Goal: Check status: Check status

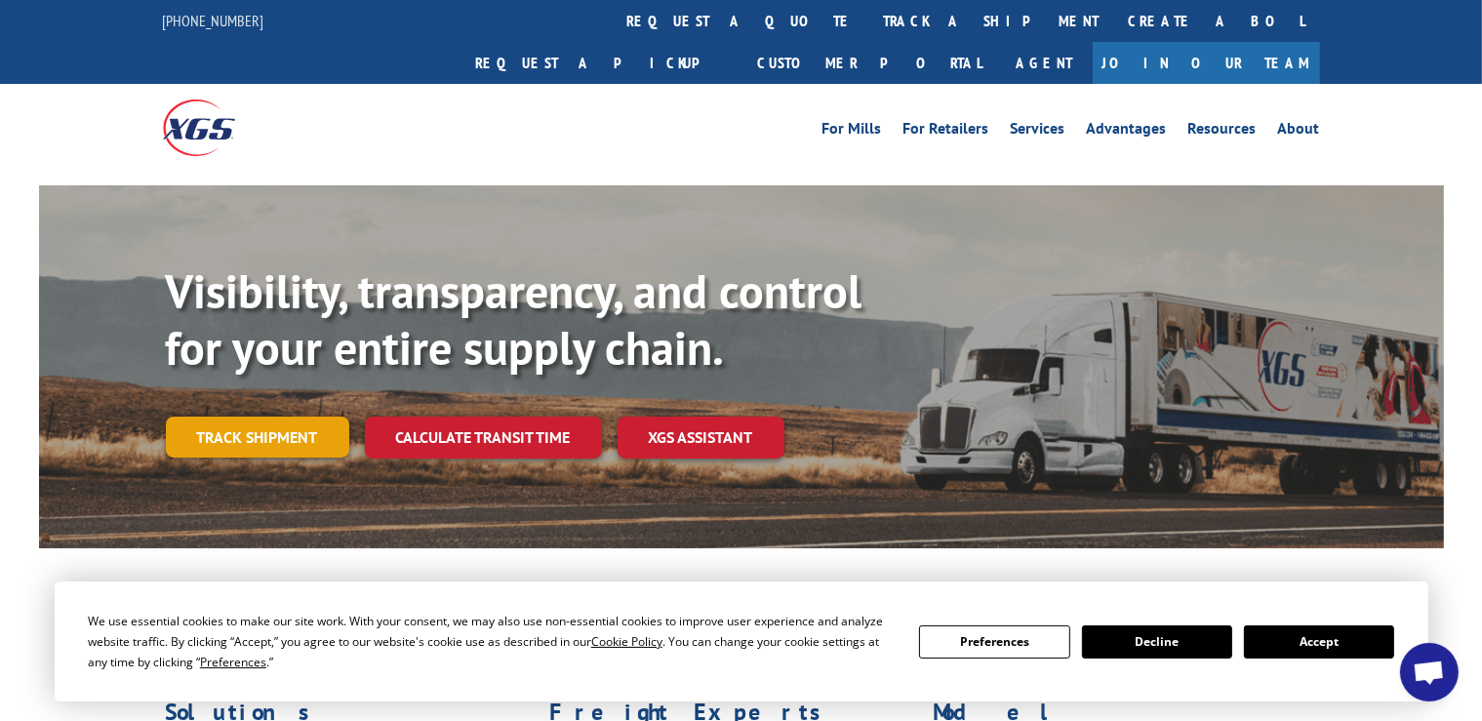
click at [239, 416] on link "Track shipment" at bounding box center [257, 436] width 183 height 41
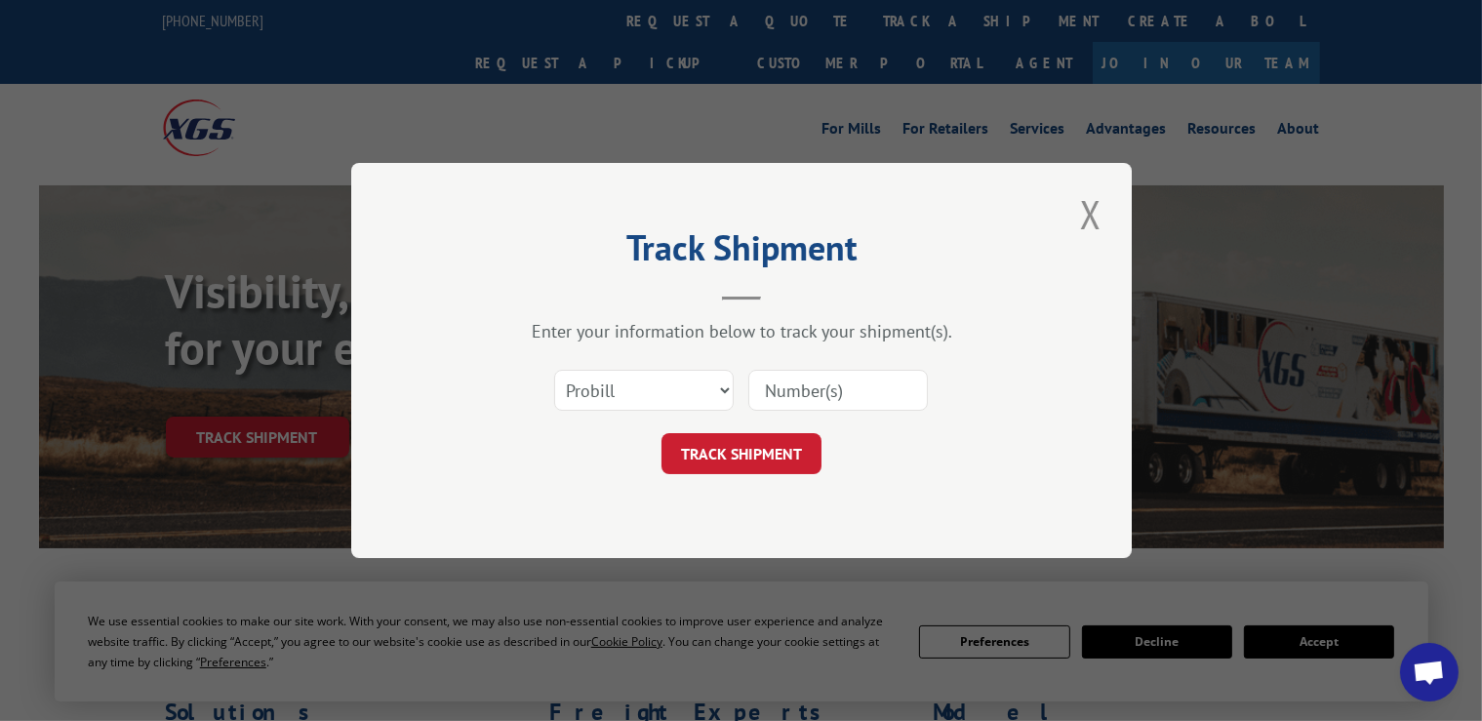
click at [820, 387] on input at bounding box center [837, 390] width 179 height 41
paste input "222461"
type input "222461"
click at [743, 462] on button "TRACK SHIPMENT" at bounding box center [741, 453] width 160 height 41
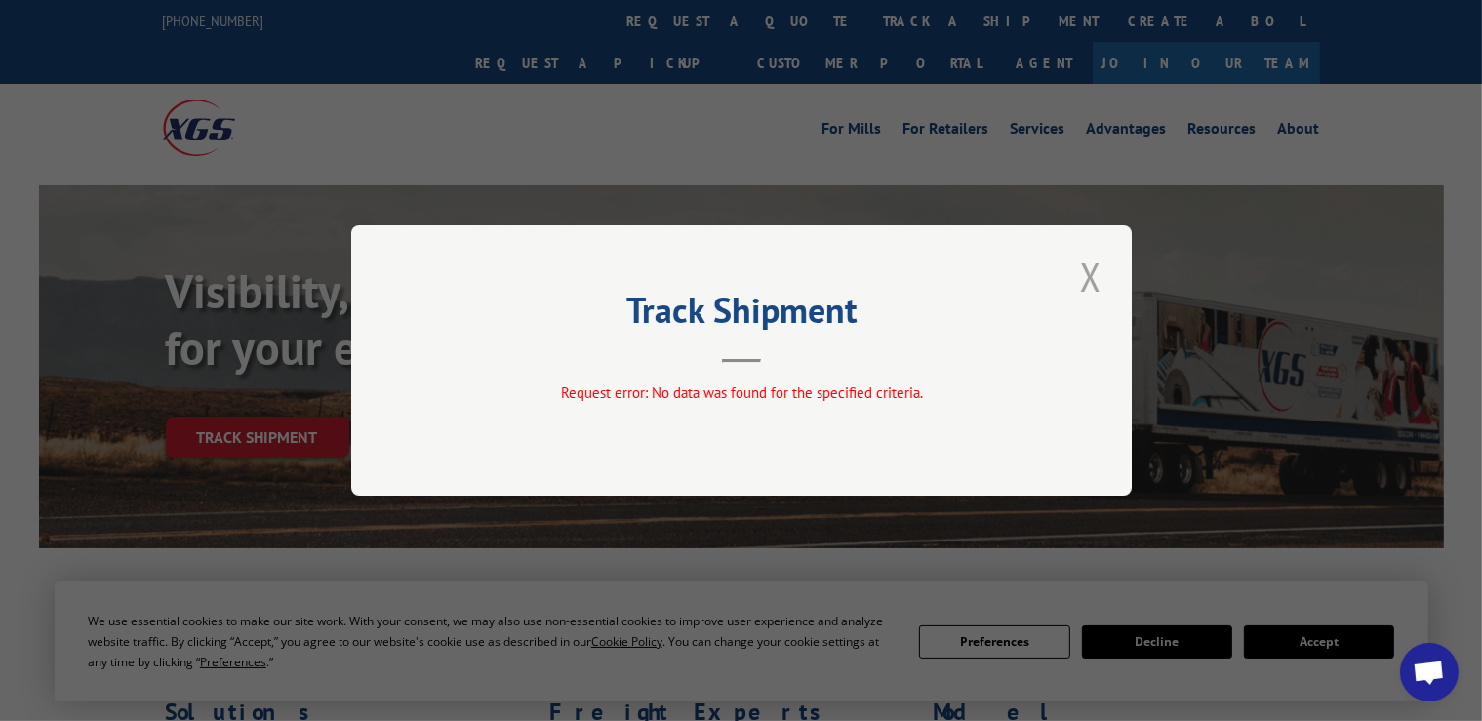
click at [1087, 273] on button "Close modal" at bounding box center [1090, 277] width 33 height 54
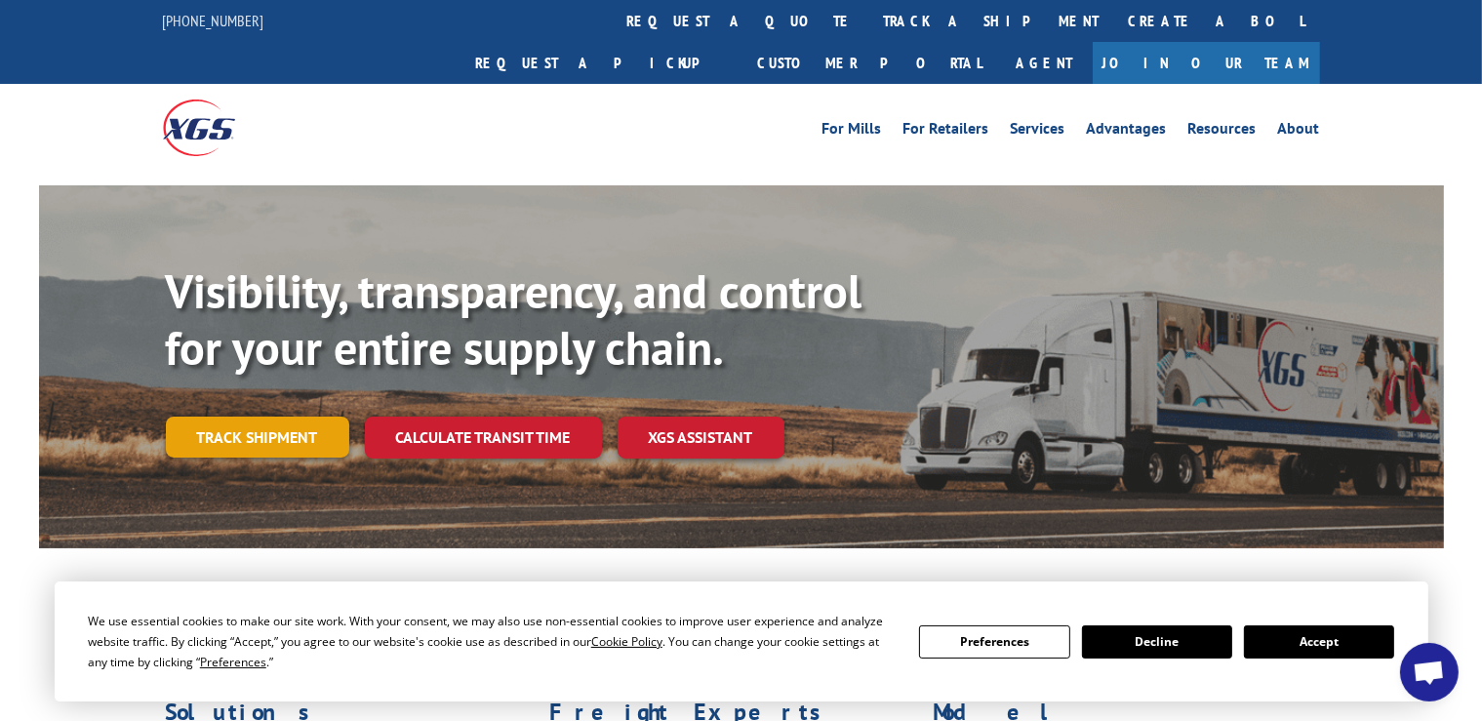
click at [291, 416] on link "Track shipment" at bounding box center [257, 436] width 183 height 41
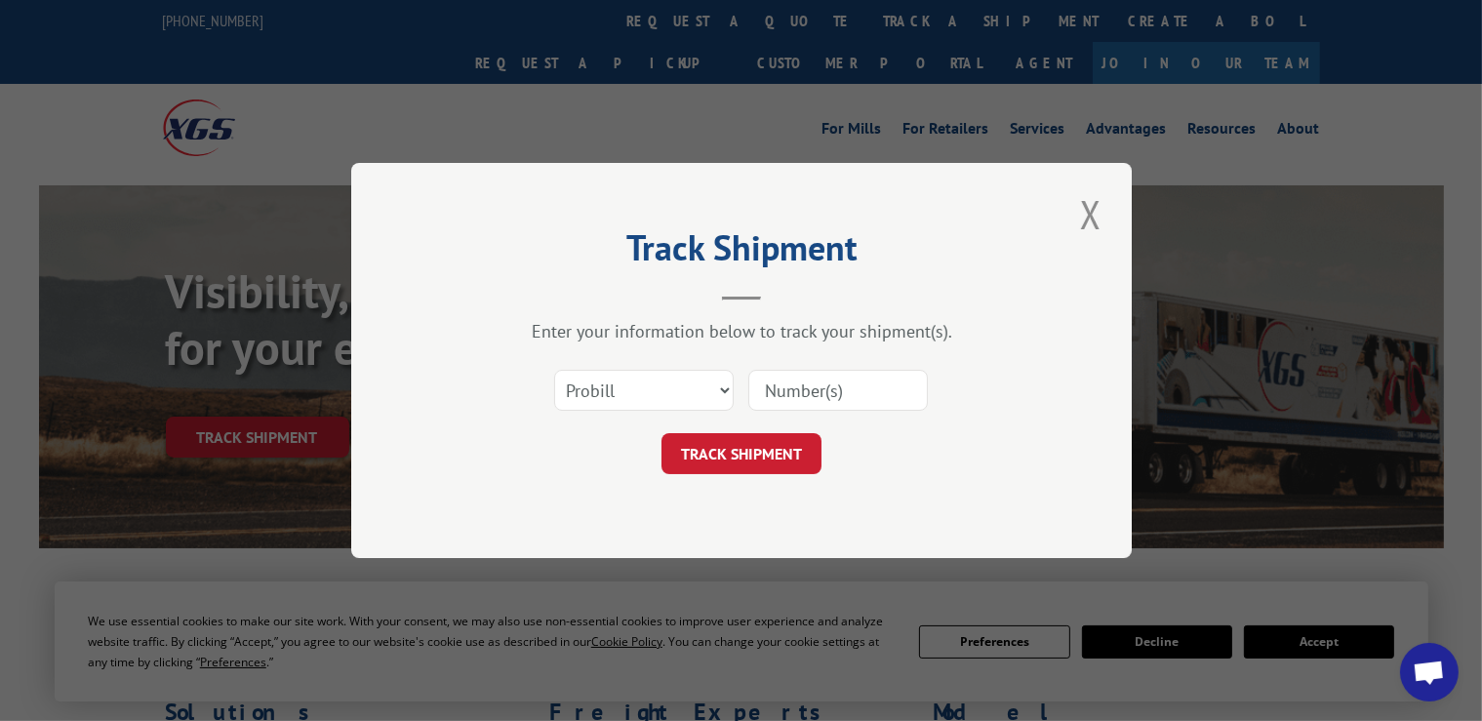
click at [802, 400] on input at bounding box center [837, 390] width 179 height 41
paste input "15006716"
type input "15006716"
click button "TRACK SHIPMENT" at bounding box center [741, 453] width 160 height 41
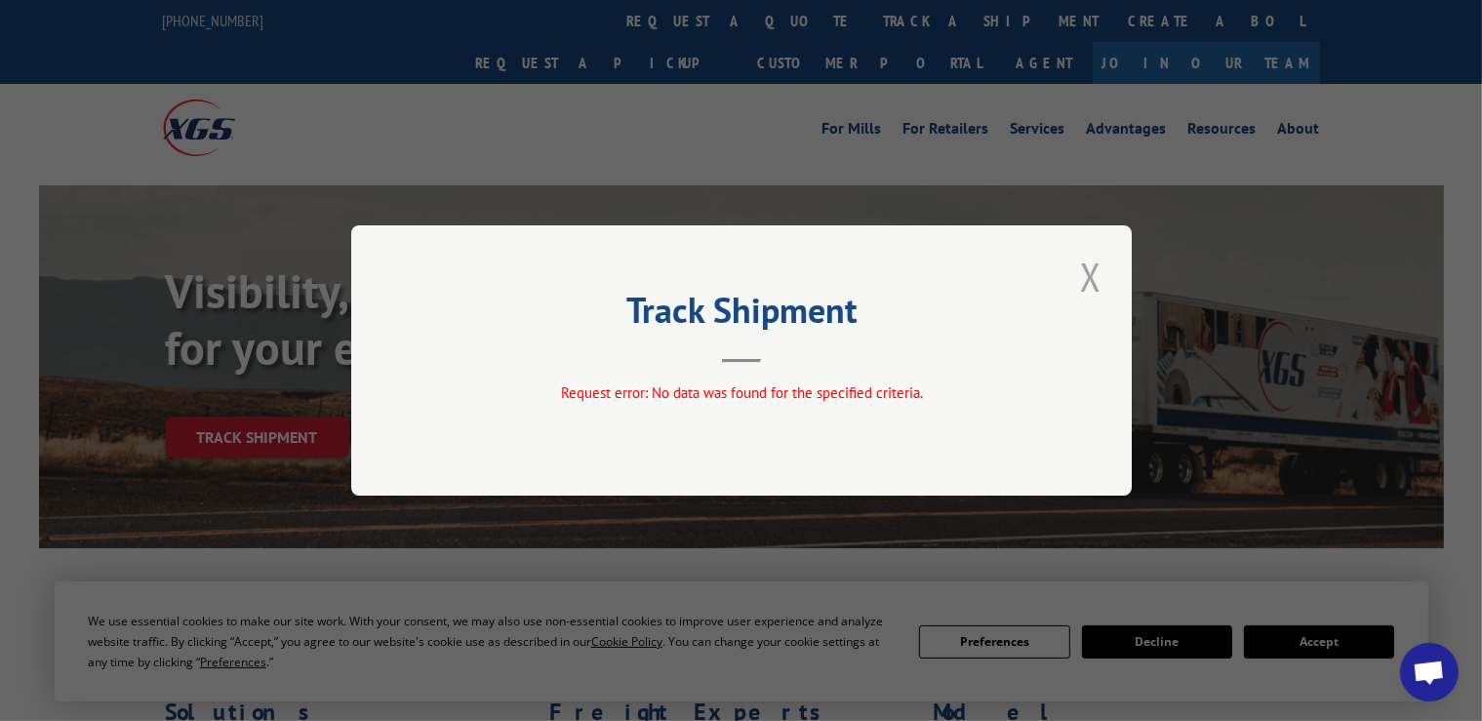
click at [1088, 269] on button "Close modal" at bounding box center [1090, 277] width 33 height 54
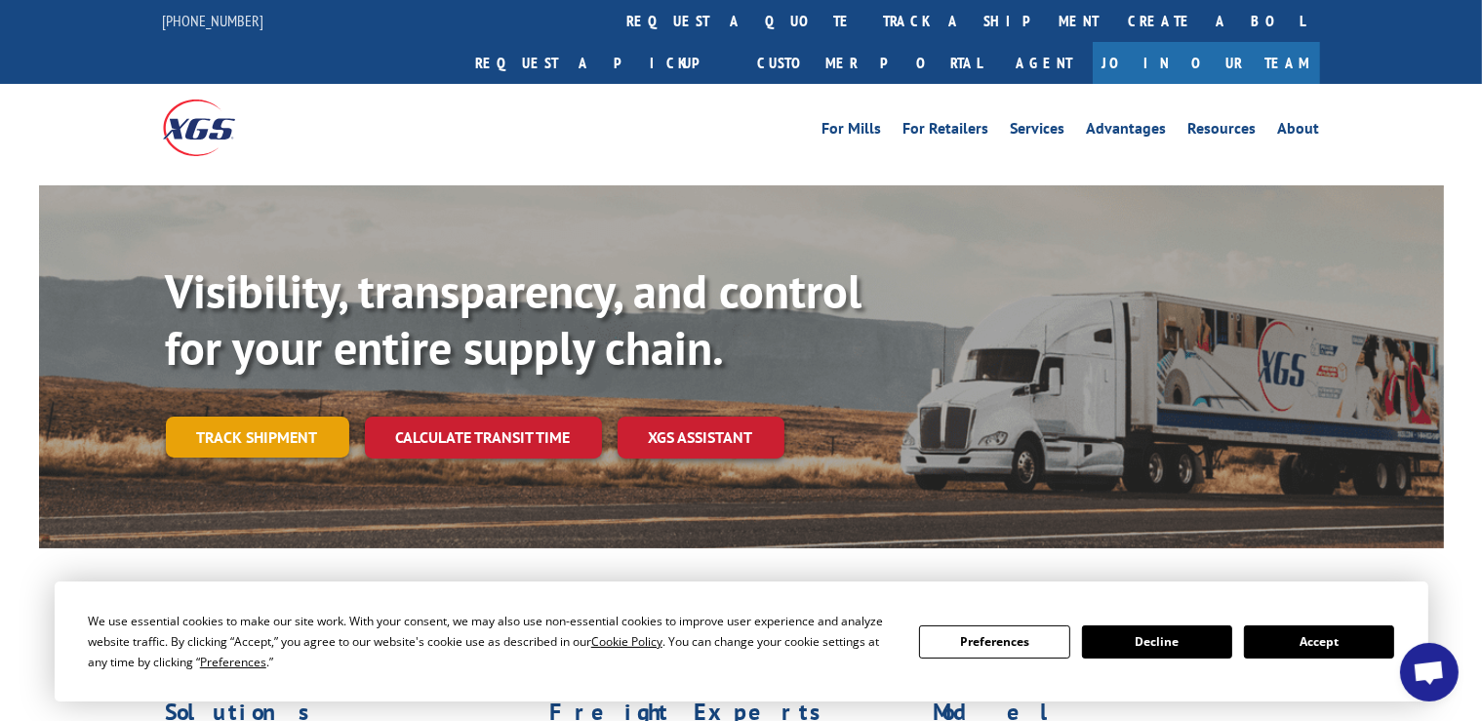
click at [256, 416] on link "Track shipment" at bounding box center [257, 436] width 183 height 41
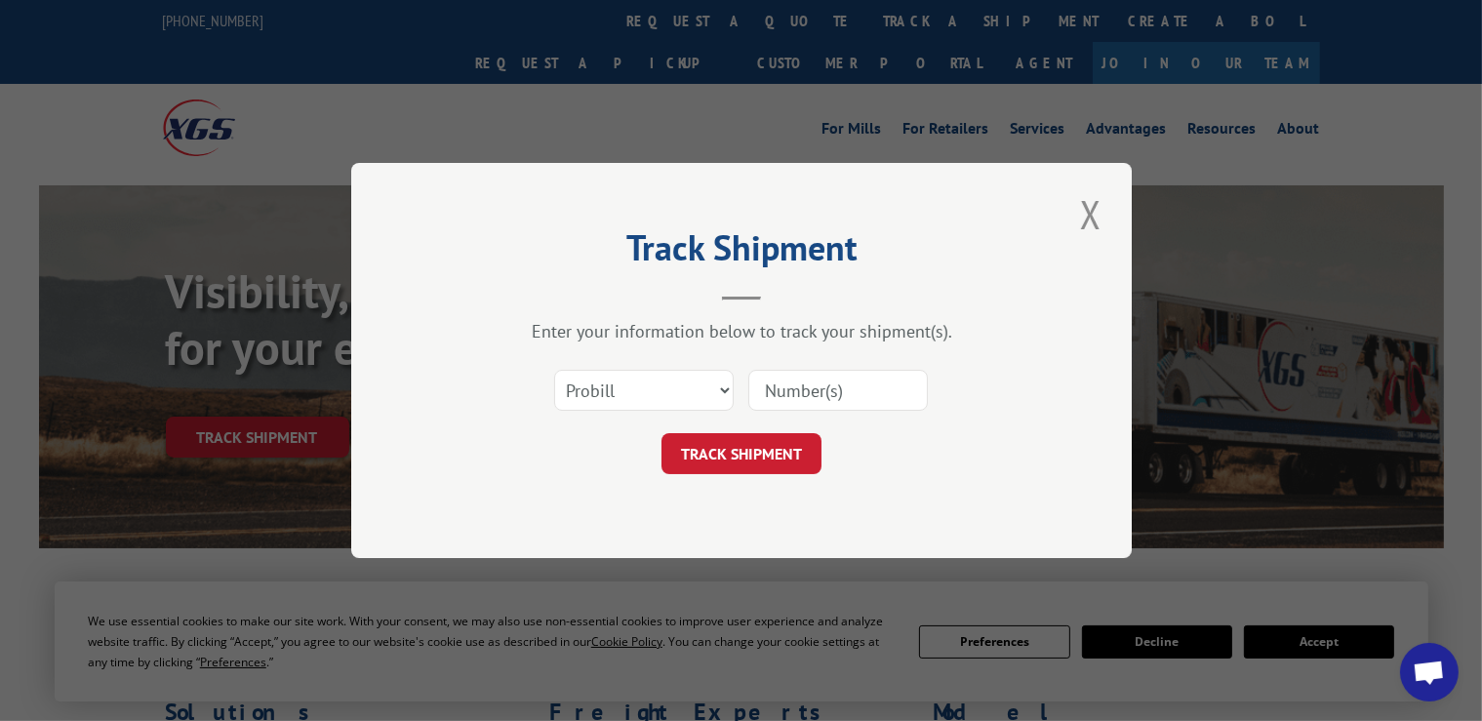
click at [810, 388] on input at bounding box center [837, 390] width 179 height 41
paste input "15006716"
type input "15006716"
click at [767, 473] on button "TRACK SHIPMENT" at bounding box center [741, 453] width 160 height 41
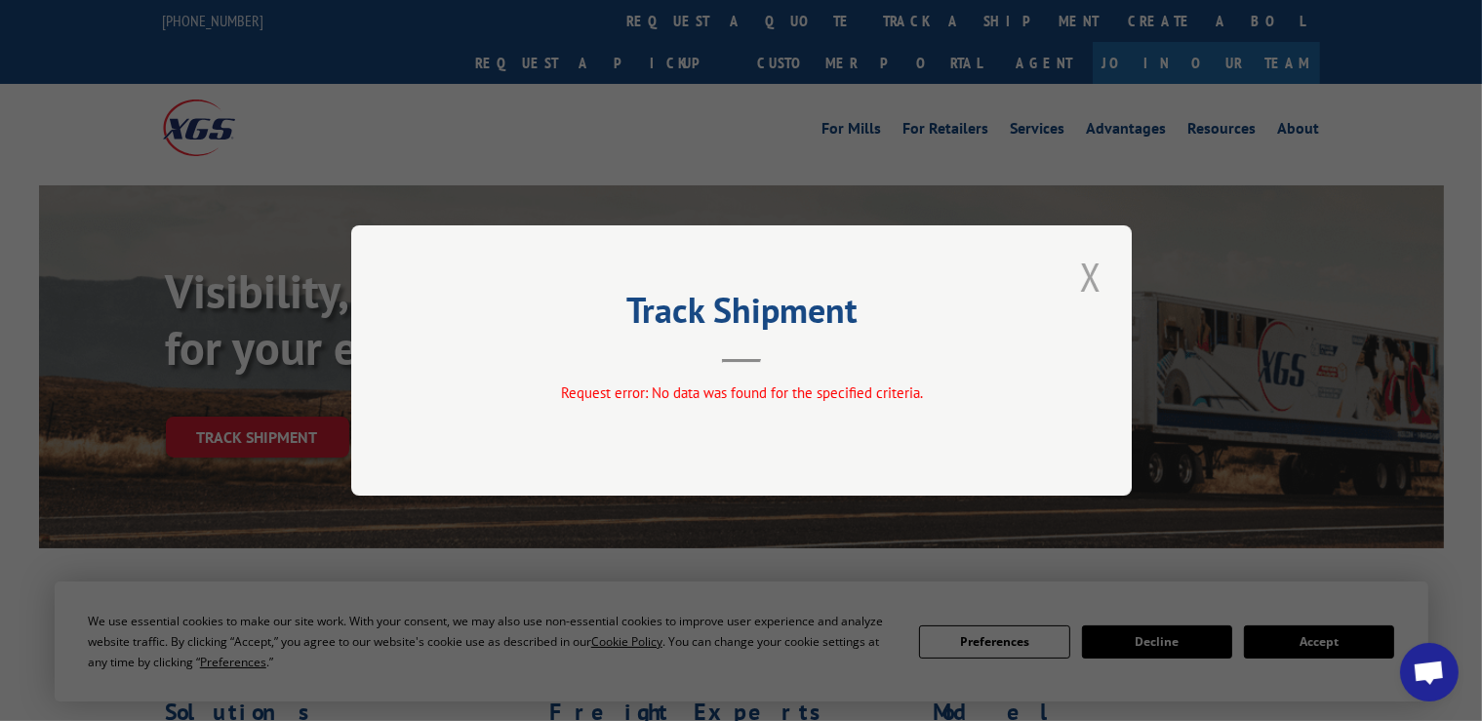
click at [1089, 266] on button "Close modal" at bounding box center [1090, 277] width 33 height 54
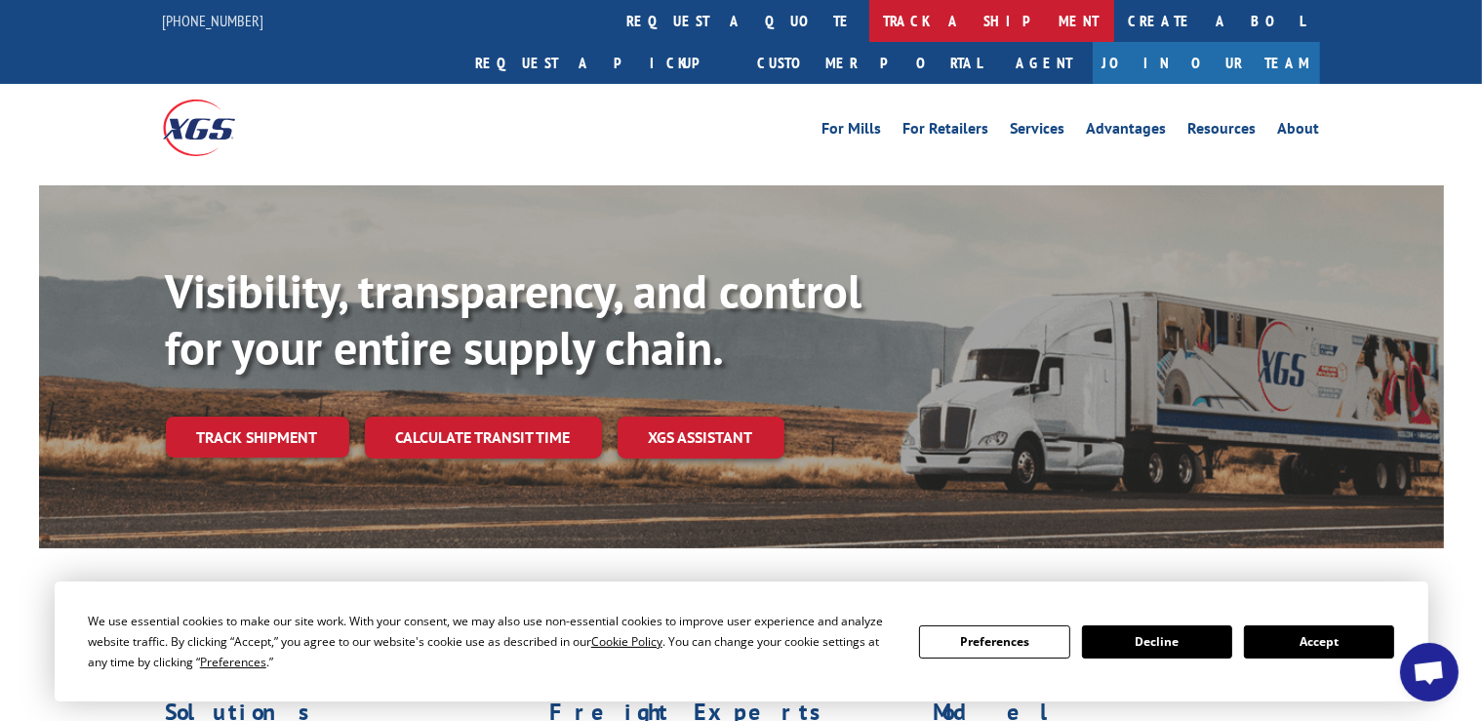
click at [869, 29] on link "track a shipment" at bounding box center [991, 21] width 245 height 42
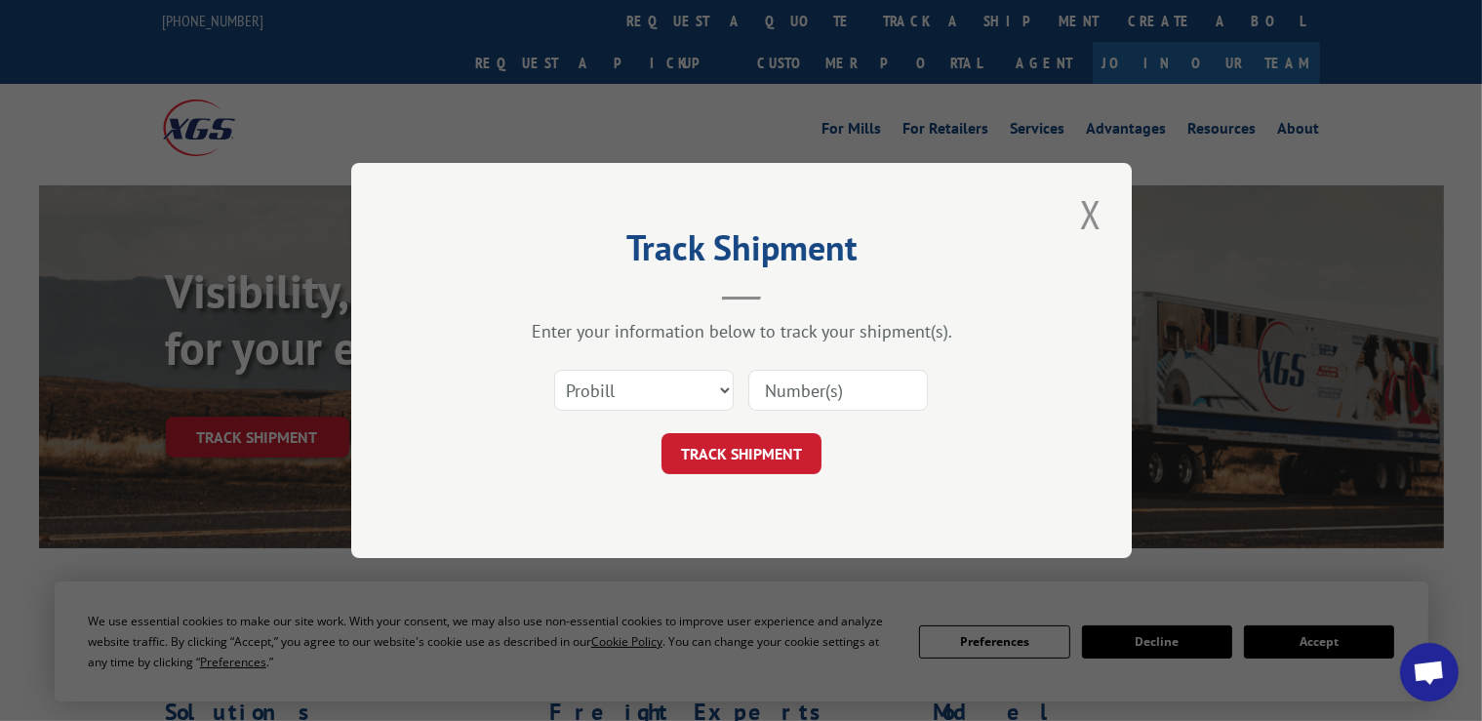
click at [799, 382] on input at bounding box center [837, 390] width 179 height 41
paste input "17505000"
type input "17505000"
click at [757, 445] on button "TRACK SHIPMENT" at bounding box center [741, 453] width 160 height 41
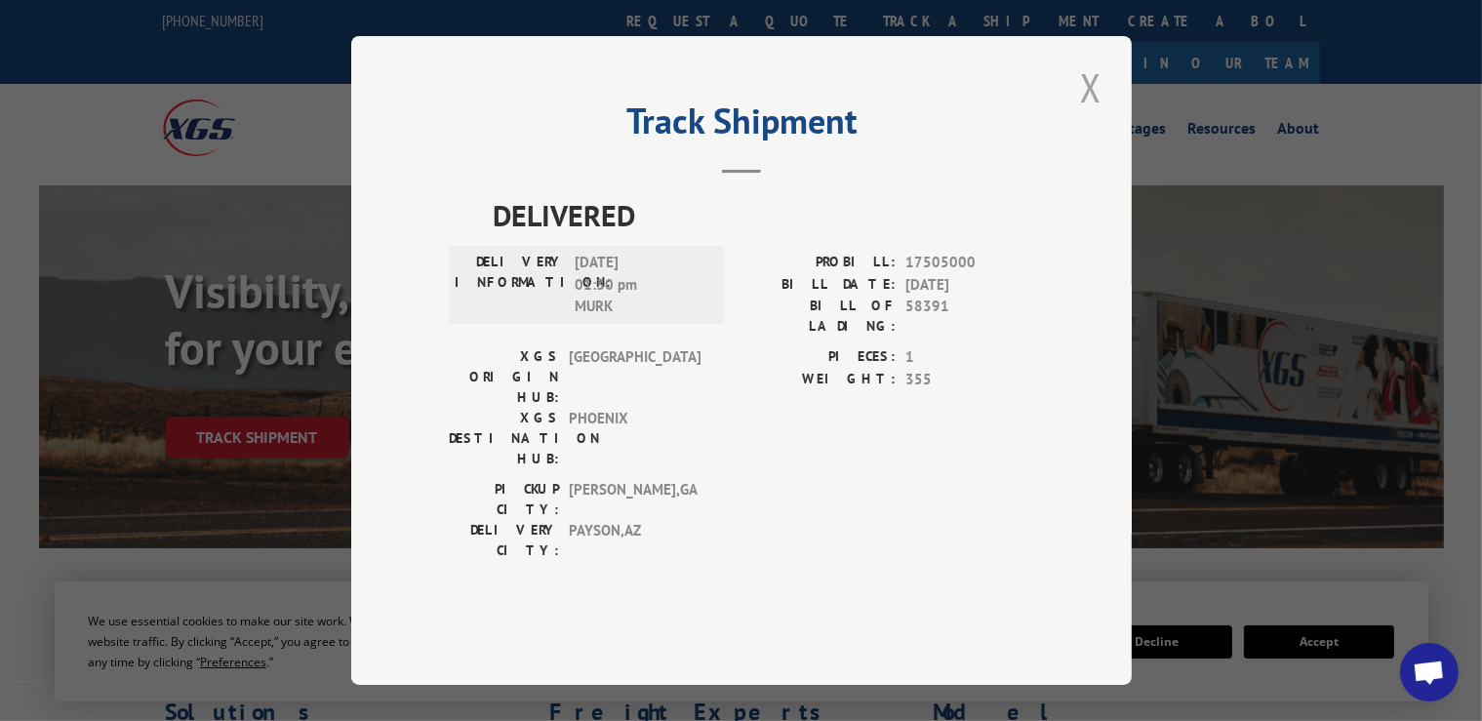
click at [1103, 114] on button "Close modal" at bounding box center [1090, 87] width 33 height 54
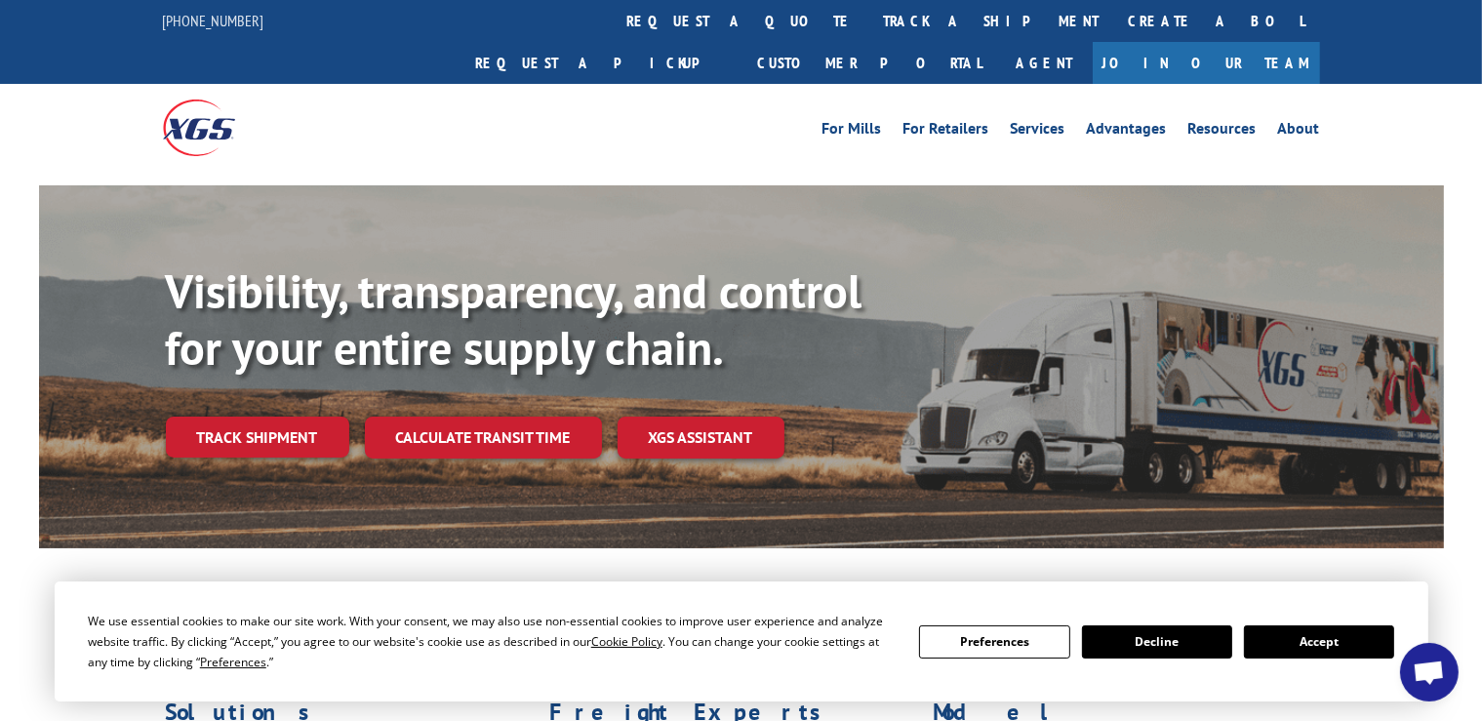
click at [282, 373] on div "Visibility, transparency, and control for your entire supply chain. Track shipm…" at bounding box center [805, 399] width 1278 height 272
click at [255, 416] on link "Track shipment" at bounding box center [257, 436] width 183 height 41
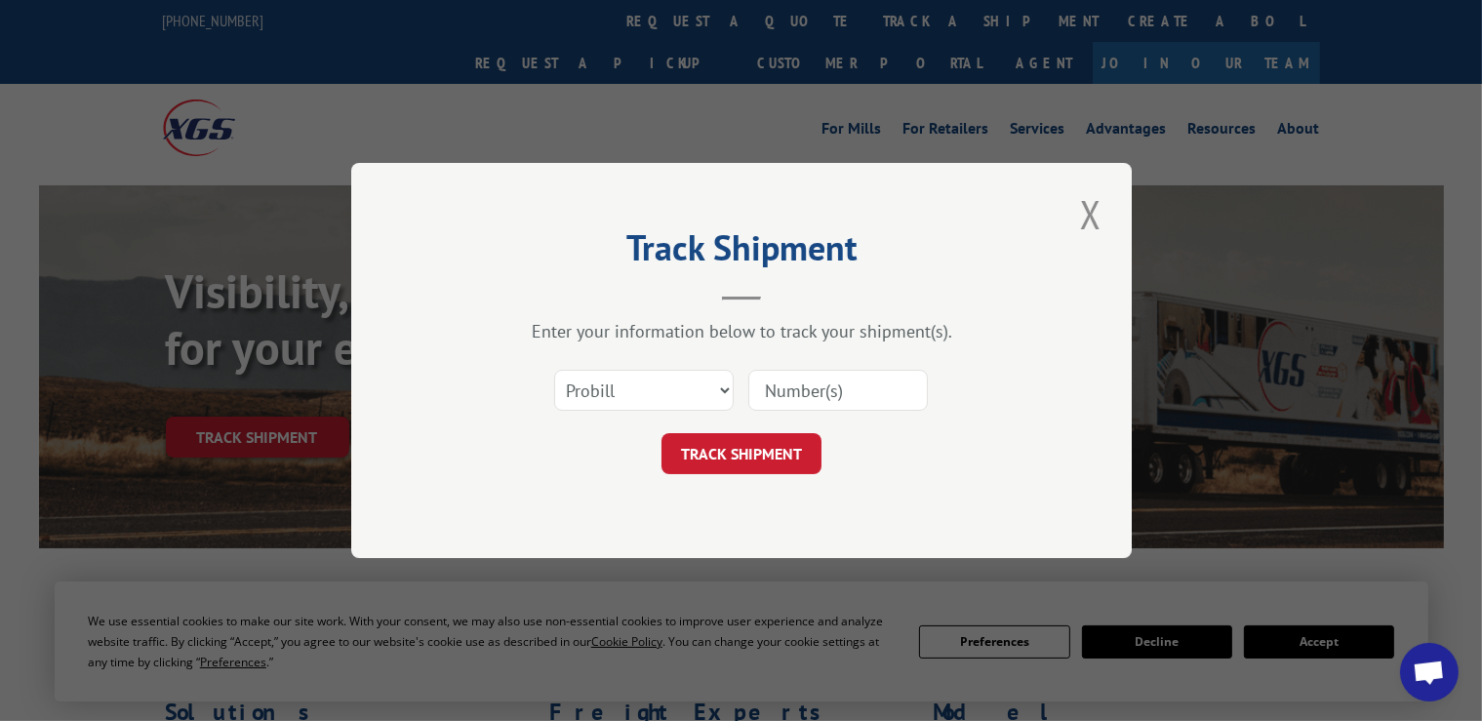
click at [852, 389] on input at bounding box center [837, 390] width 179 height 41
paste input "15006716"
type input "15006716"
click at [760, 461] on button "TRACK SHIPMENT" at bounding box center [741, 453] width 160 height 41
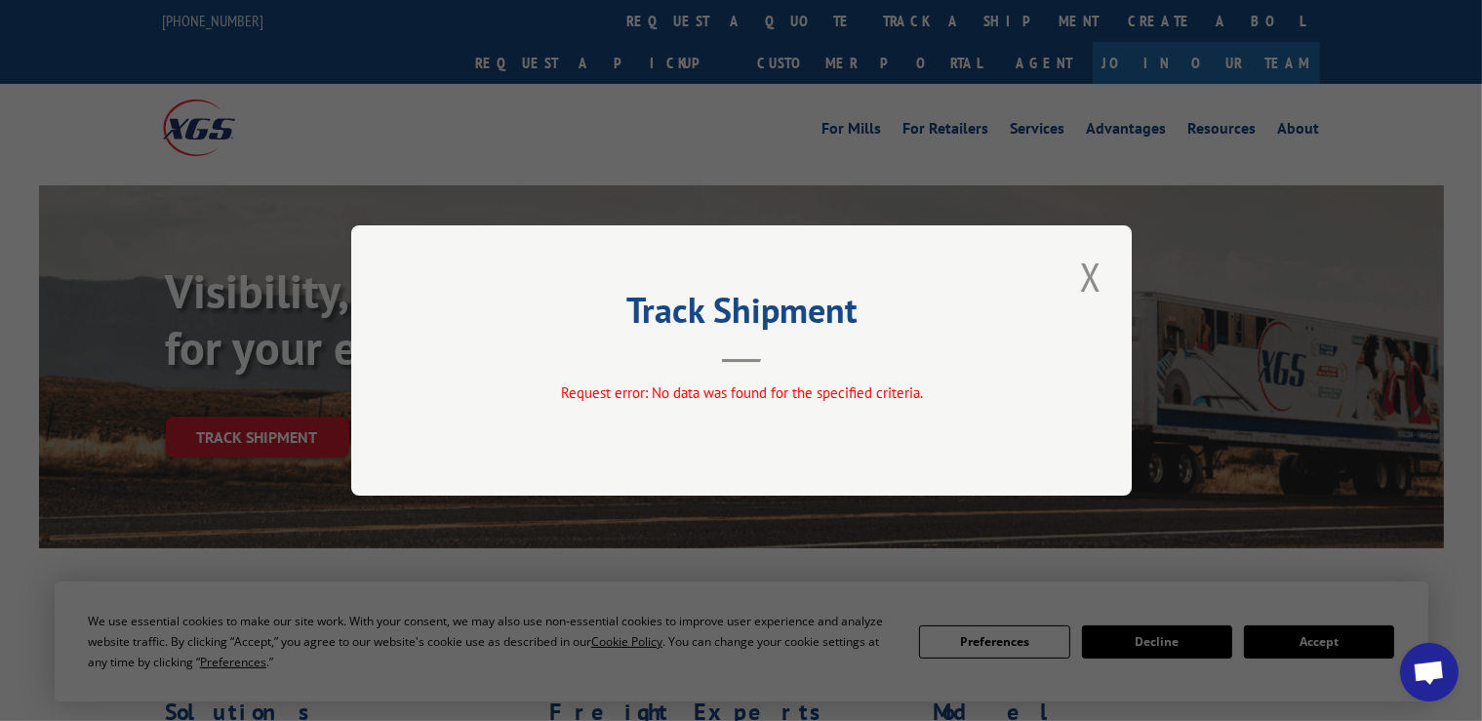
click at [999, 399] on div "Request error: No data was found for the specified criteria." at bounding box center [741, 393] width 585 height 22
click at [1095, 268] on button "Close modal" at bounding box center [1090, 277] width 33 height 54
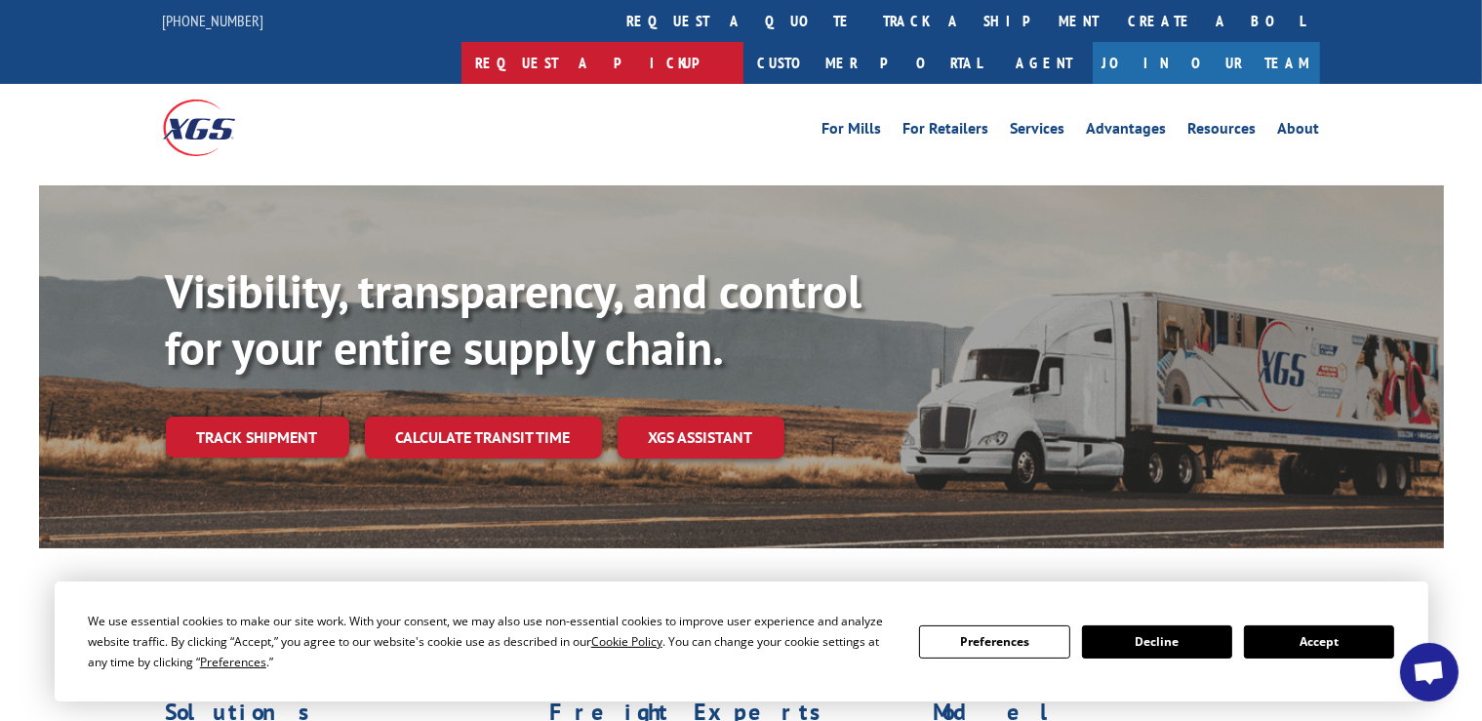
click at [743, 42] on link "Request a pickup" at bounding box center [602, 63] width 282 height 42
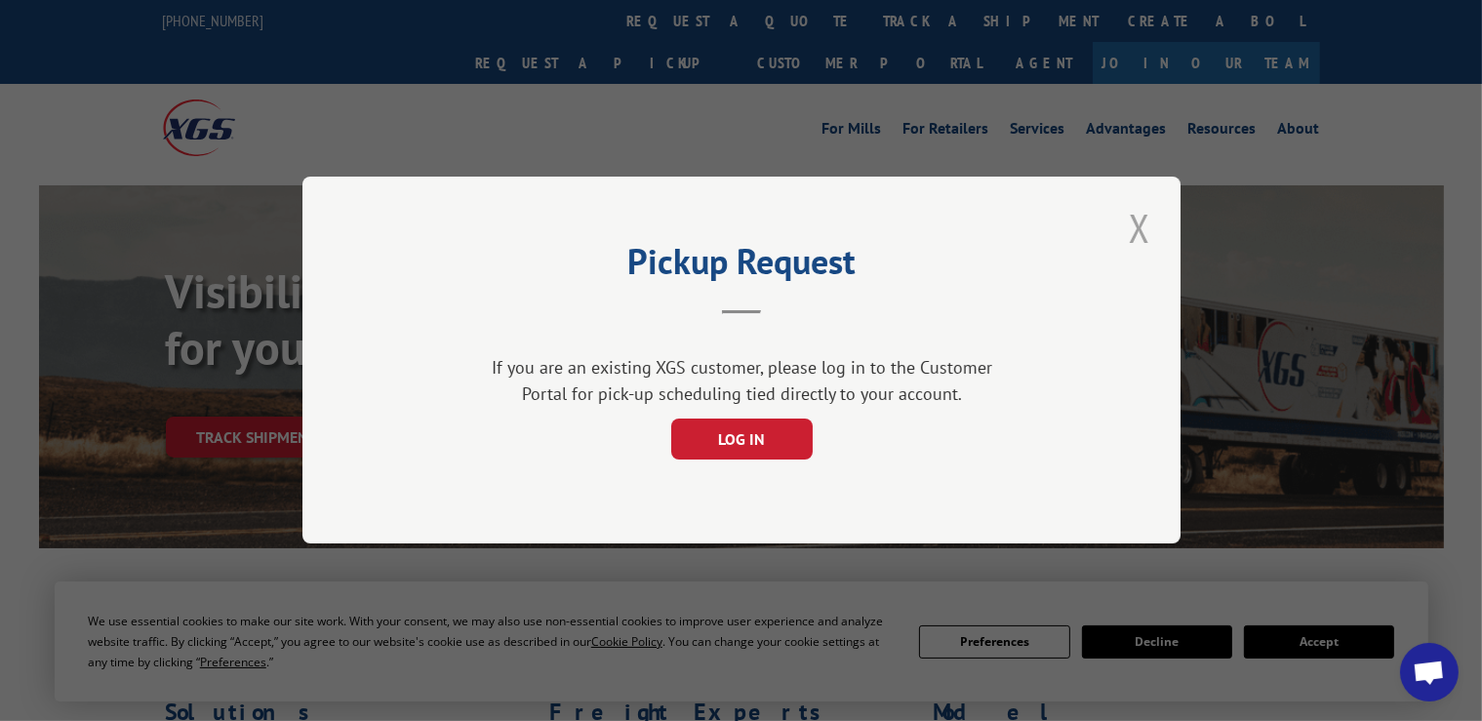
click at [1144, 235] on button "Close modal" at bounding box center [1139, 228] width 33 height 54
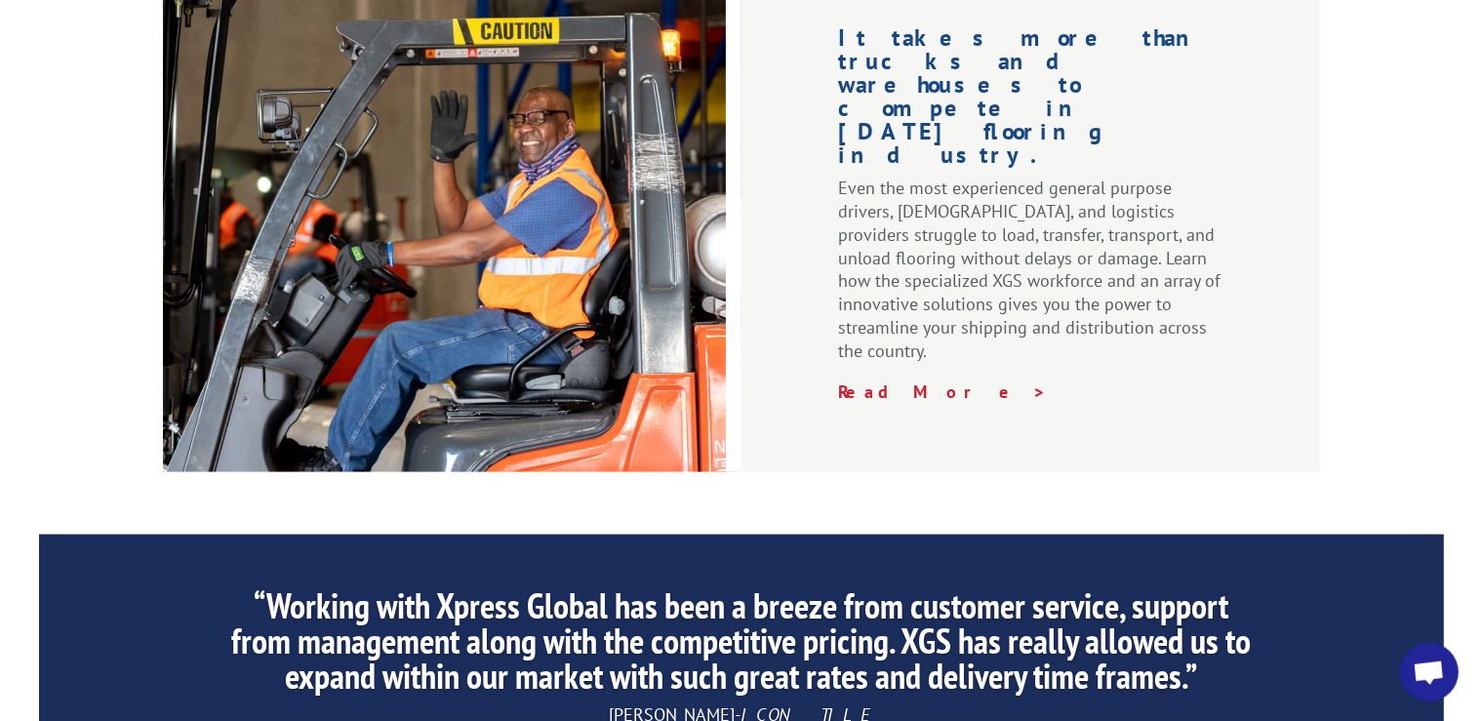
scroll to position [3139, 0]
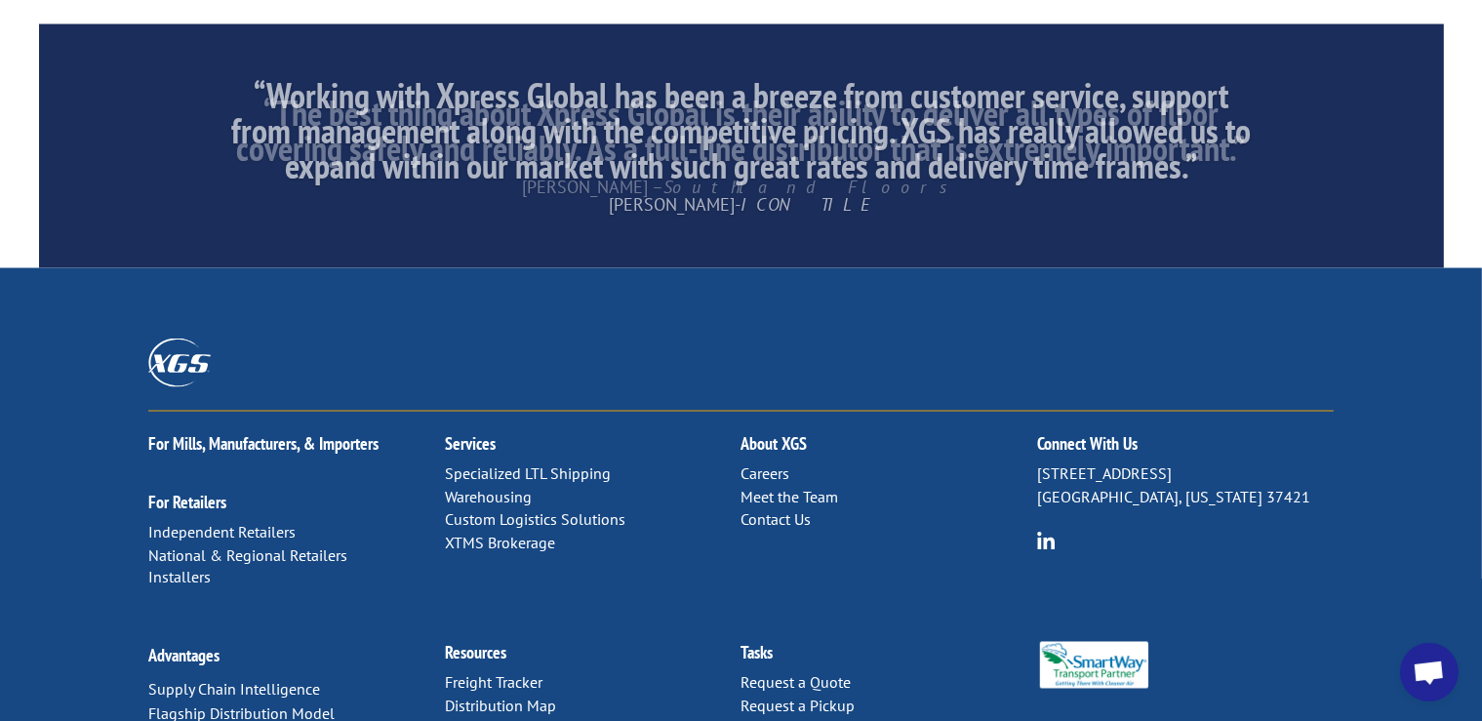
click at [783, 509] on link "Contact Us" at bounding box center [776, 519] width 70 height 20
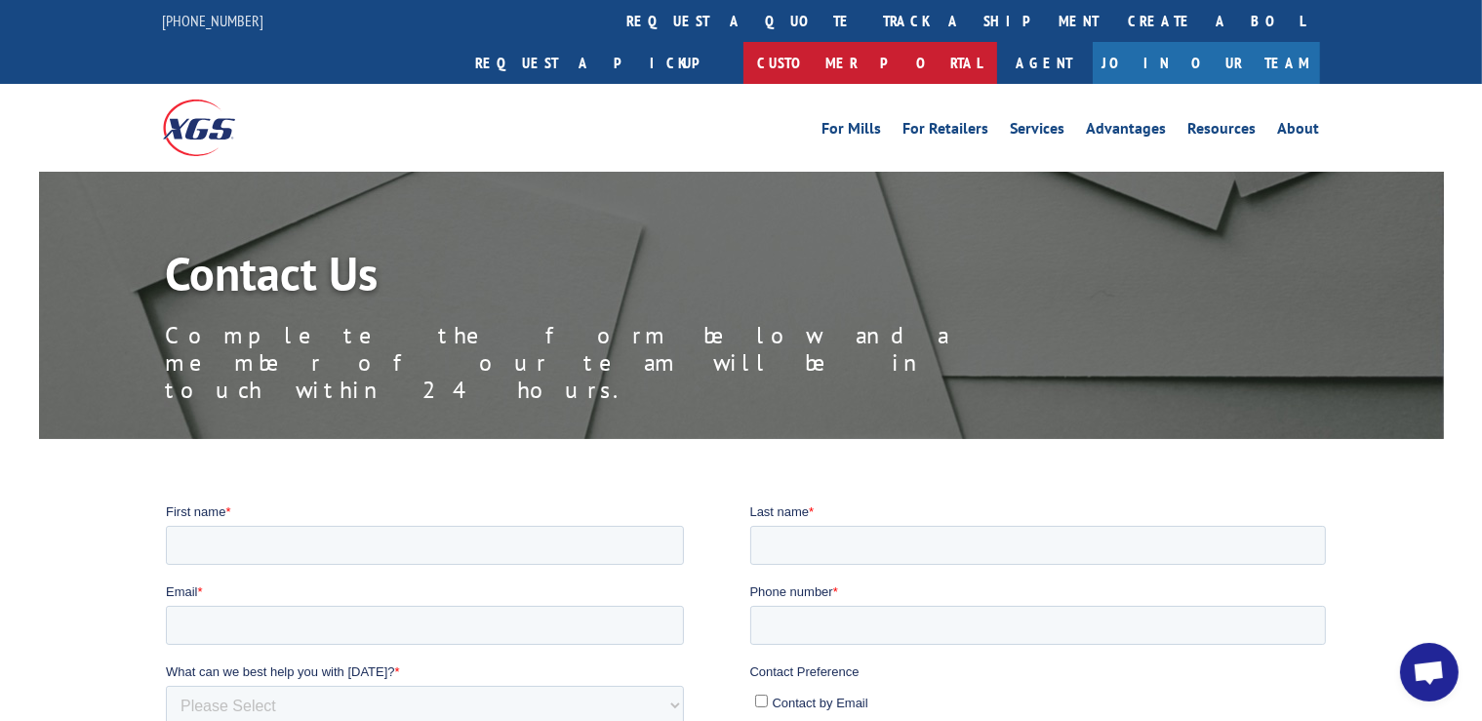
click at [997, 42] on link "Customer Portal" at bounding box center [870, 63] width 254 height 42
